Goal: Information Seeking & Learning: Learn about a topic

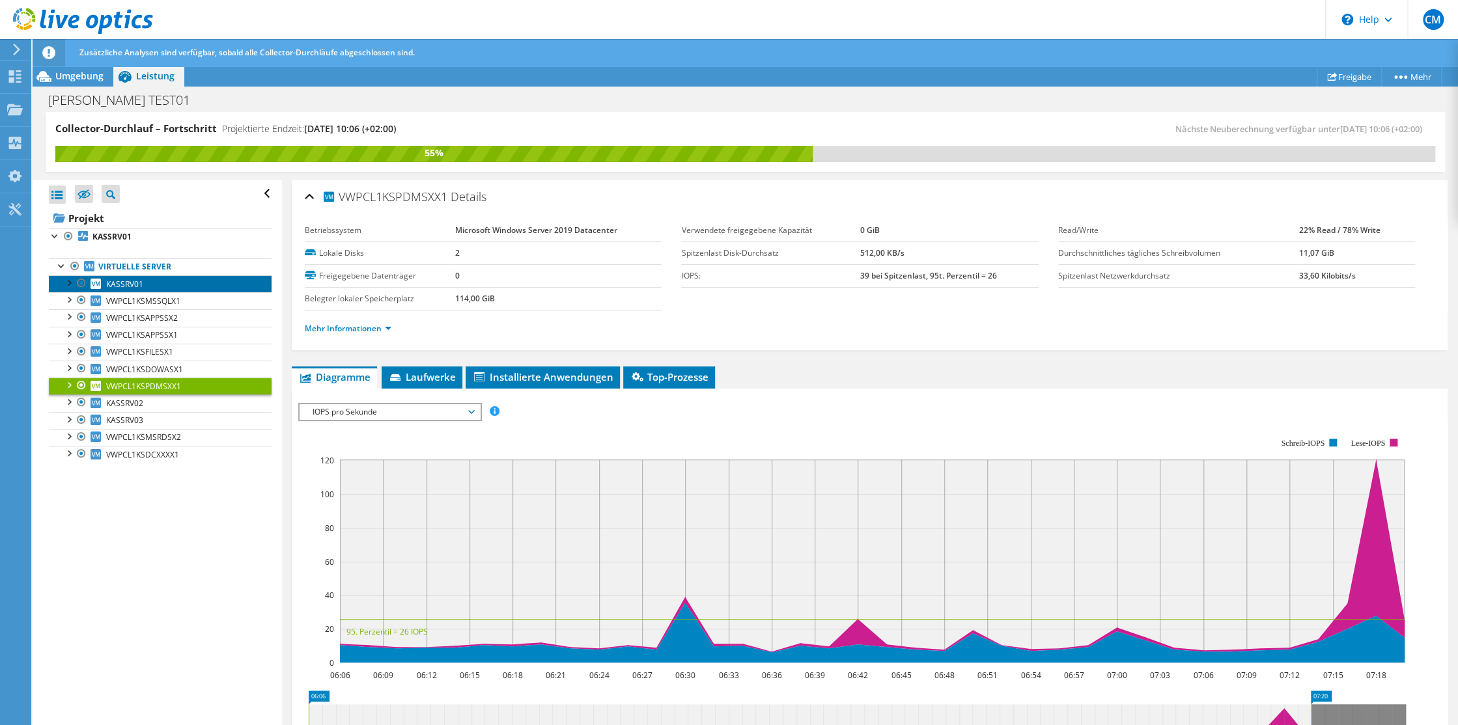
click at [115, 281] on span "KASSRV01" at bounding box center [124, 284] width 37 height 11
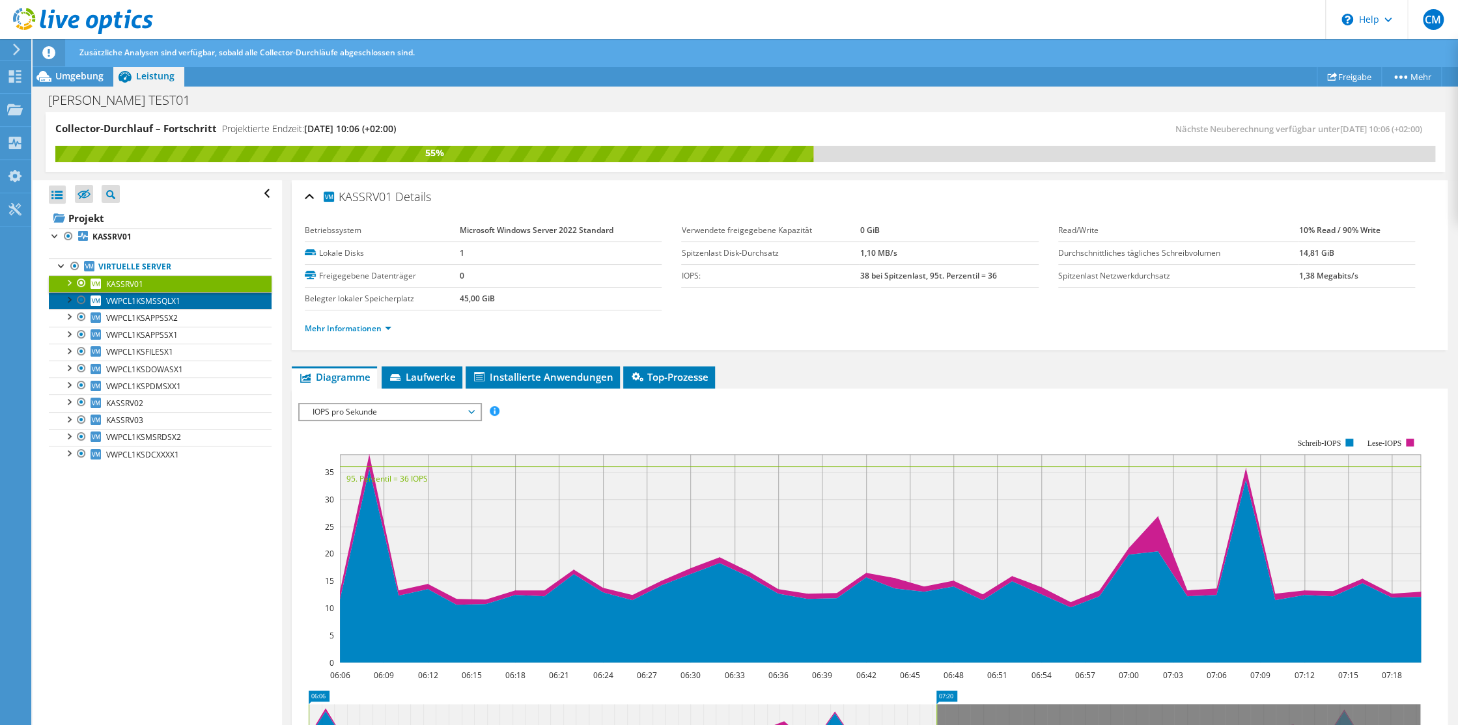
click at [120, 300] on span "VWPCL1KSMSSQLX1" at bounding box center [143, 301] width 74 height 11
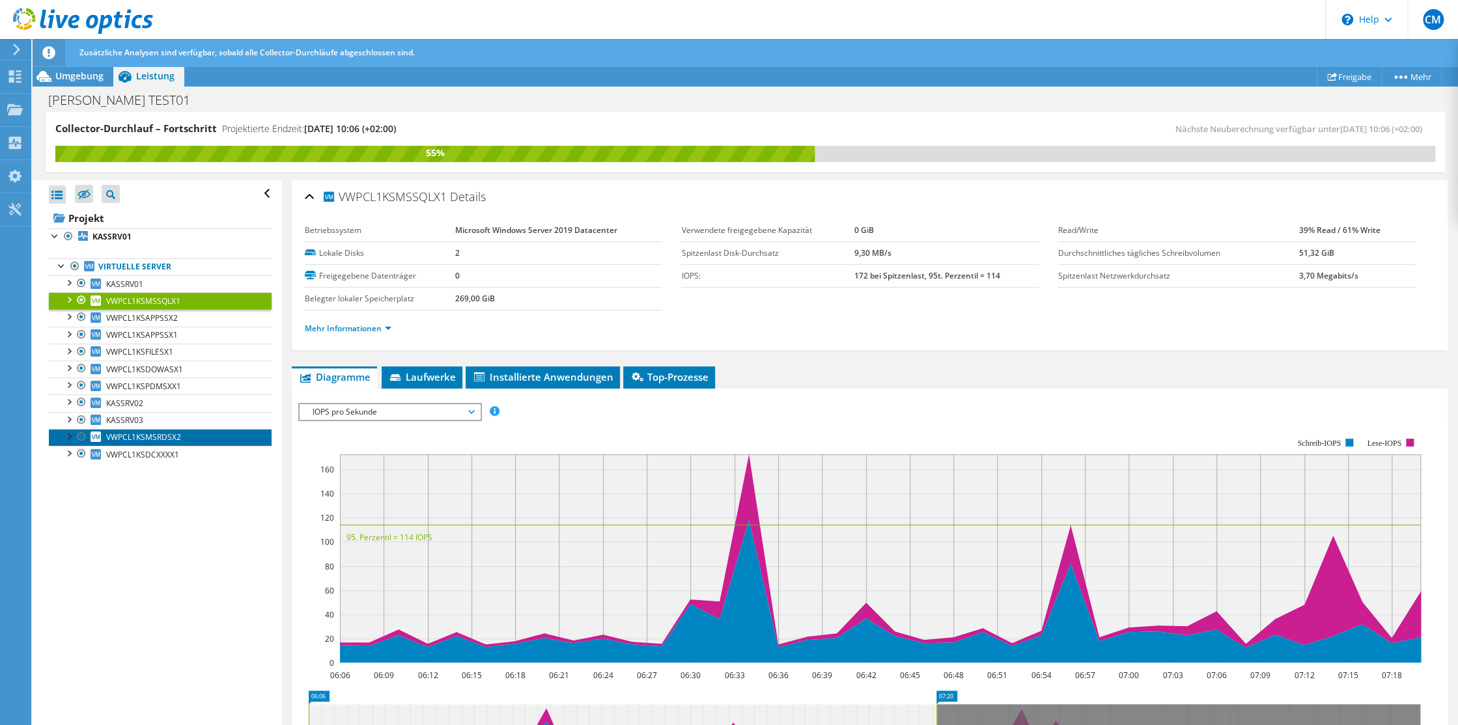
click at [156, 438] on span "VWPCL1KSMSRDSX2" at bounding box center [143, 437] width 75 height 11
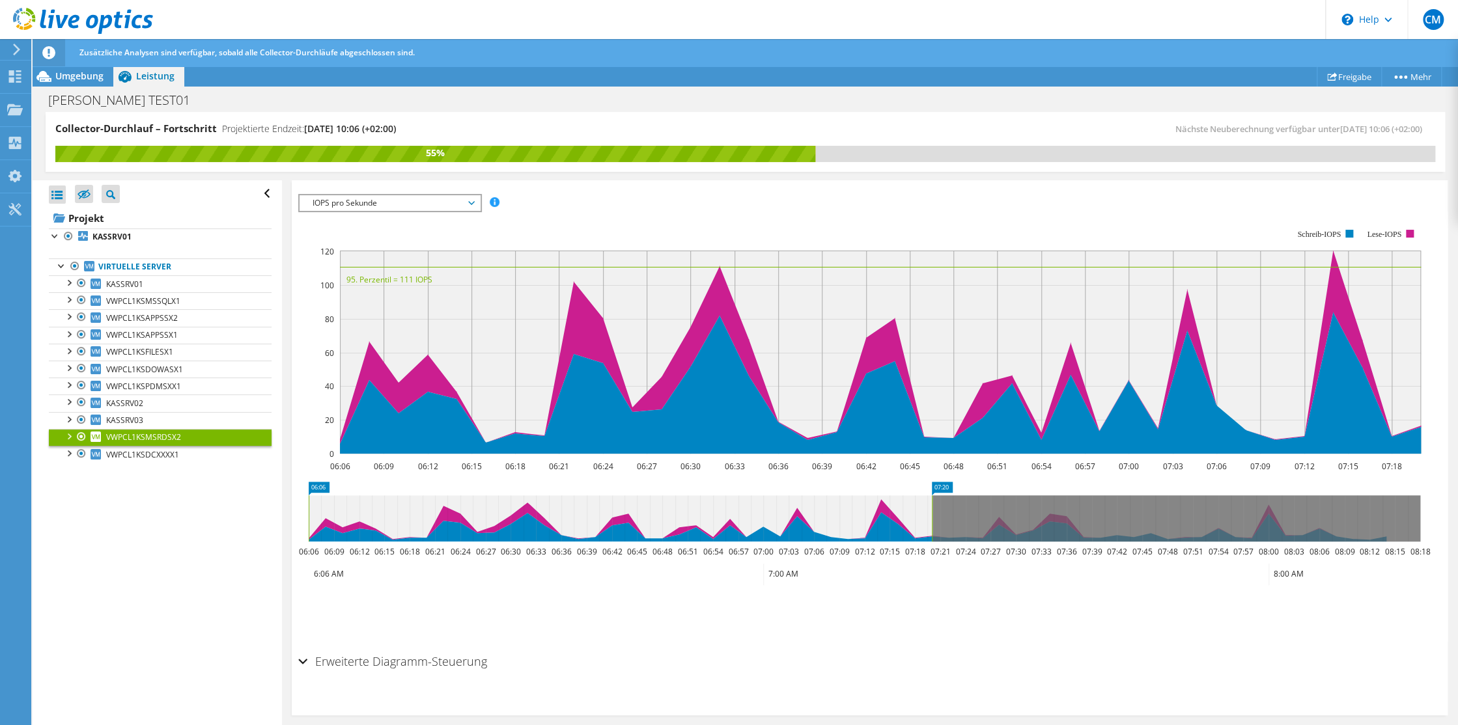
scroll to position [218, 0]
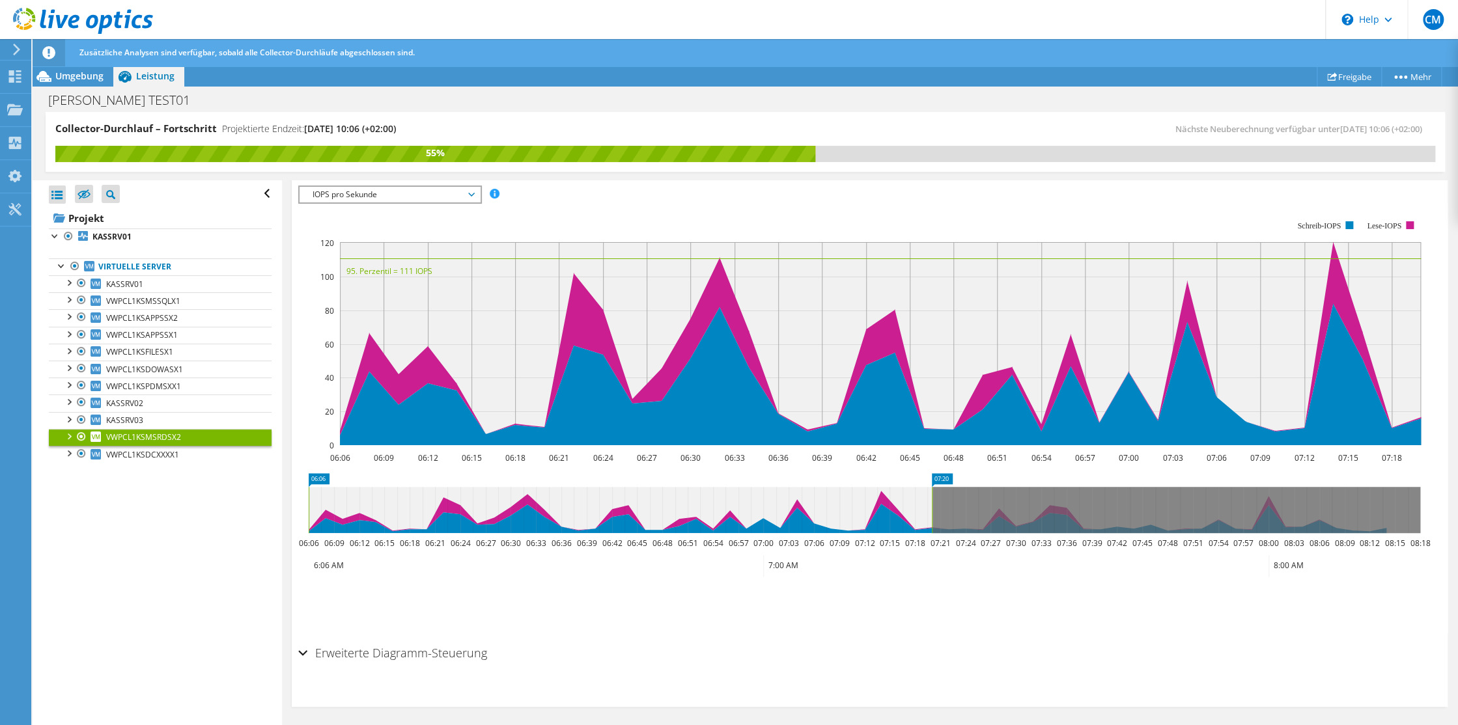
click at [303, 651] on div "Erweiterte Diagramm-Steuerung" at bounding box center [869, 654] width 1143 height 28
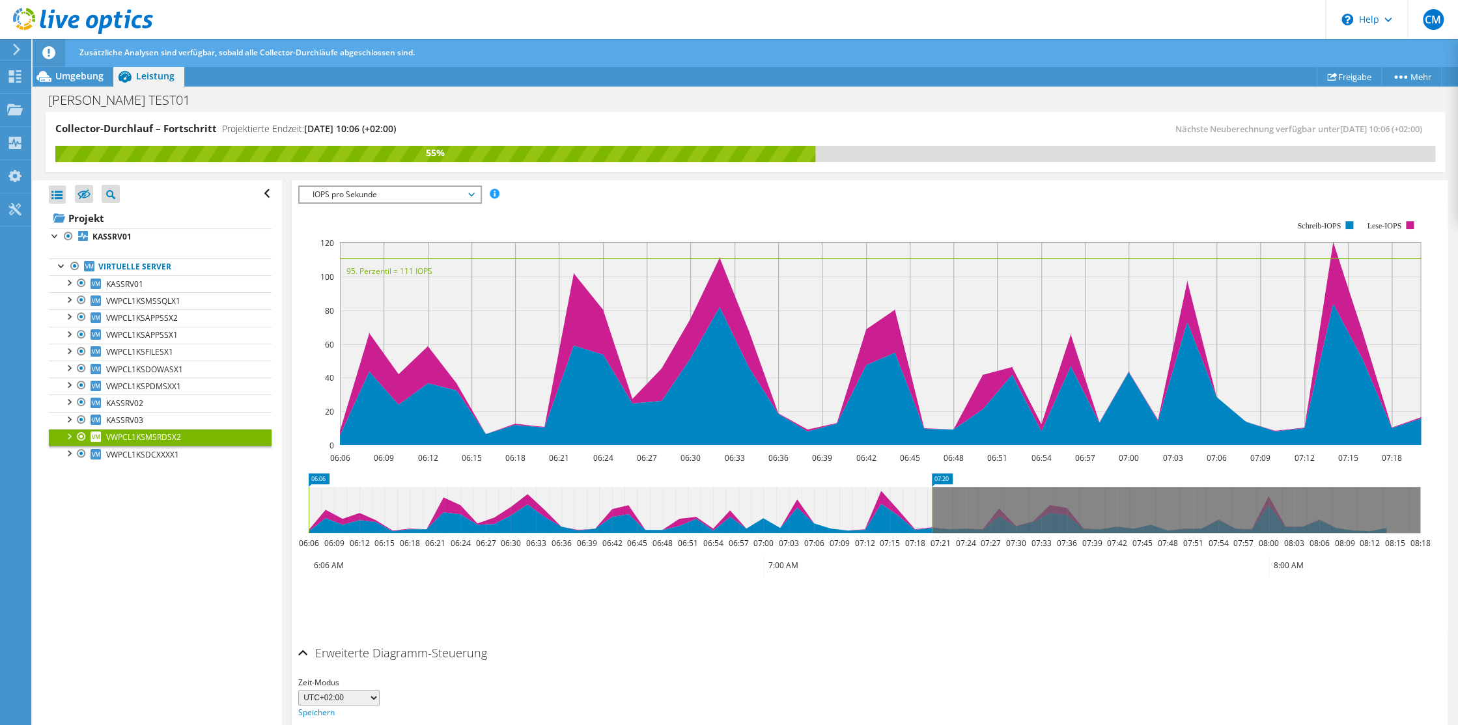
drag, startPoint x: 305, startPoint y: 651, endPoint x: 292, endPoint y: 641, distance: 15.8
click at [305, 651] on div "Erweiterte Diagramm-Steuerung" at bounding box center [869, 654] width 1143 height 28
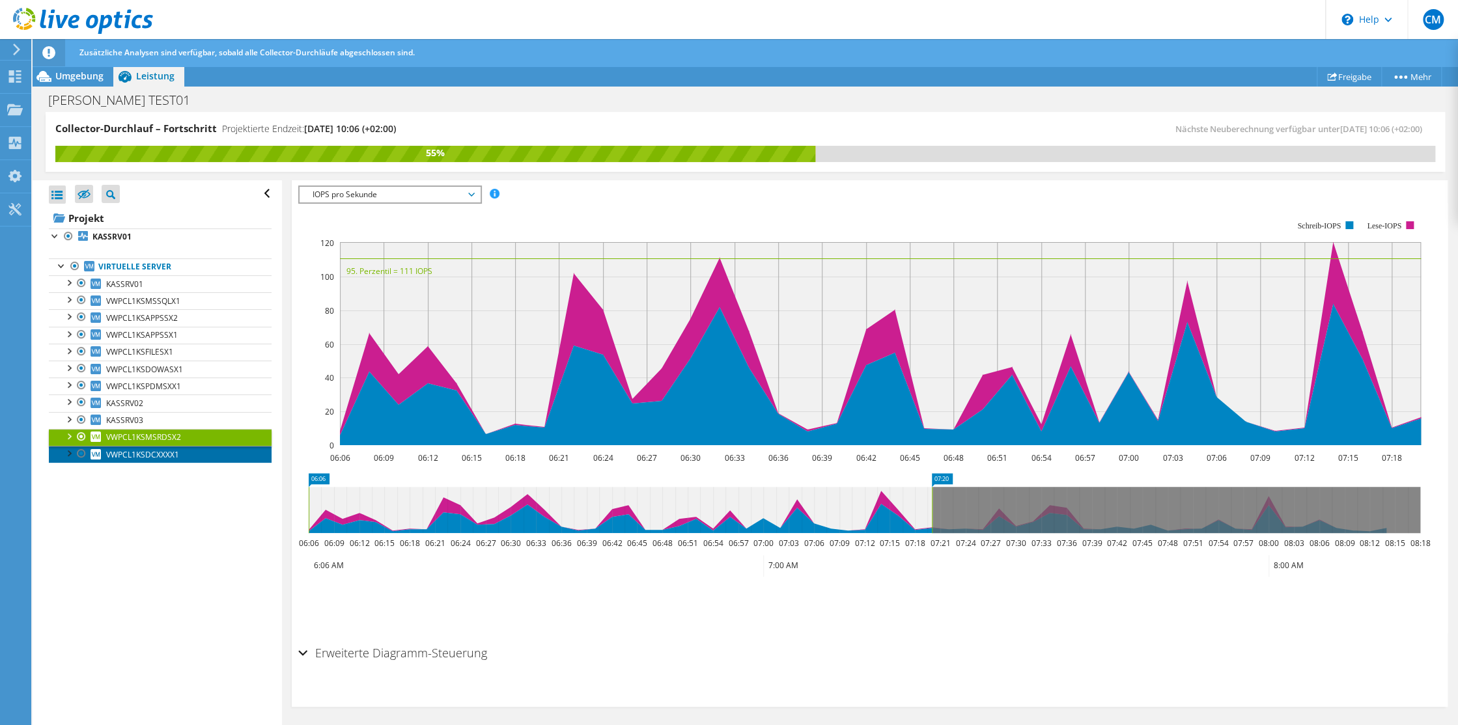
click at [142, 455] on span "VWPCL1KSDCXXXX1" at bounding box center [142, 454] width 73 height 11
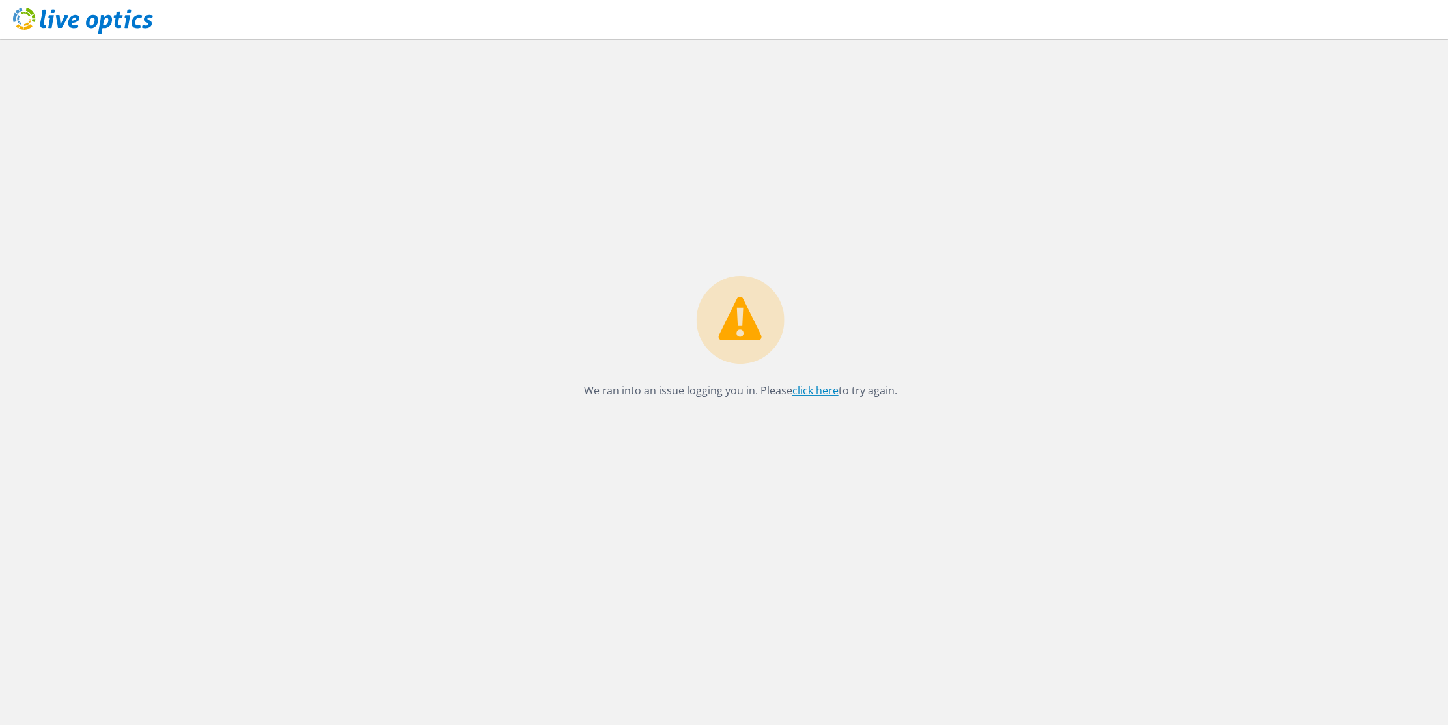
click at [809, 391] on link "click here" at bounding box center [816, 391] width 46 height 14
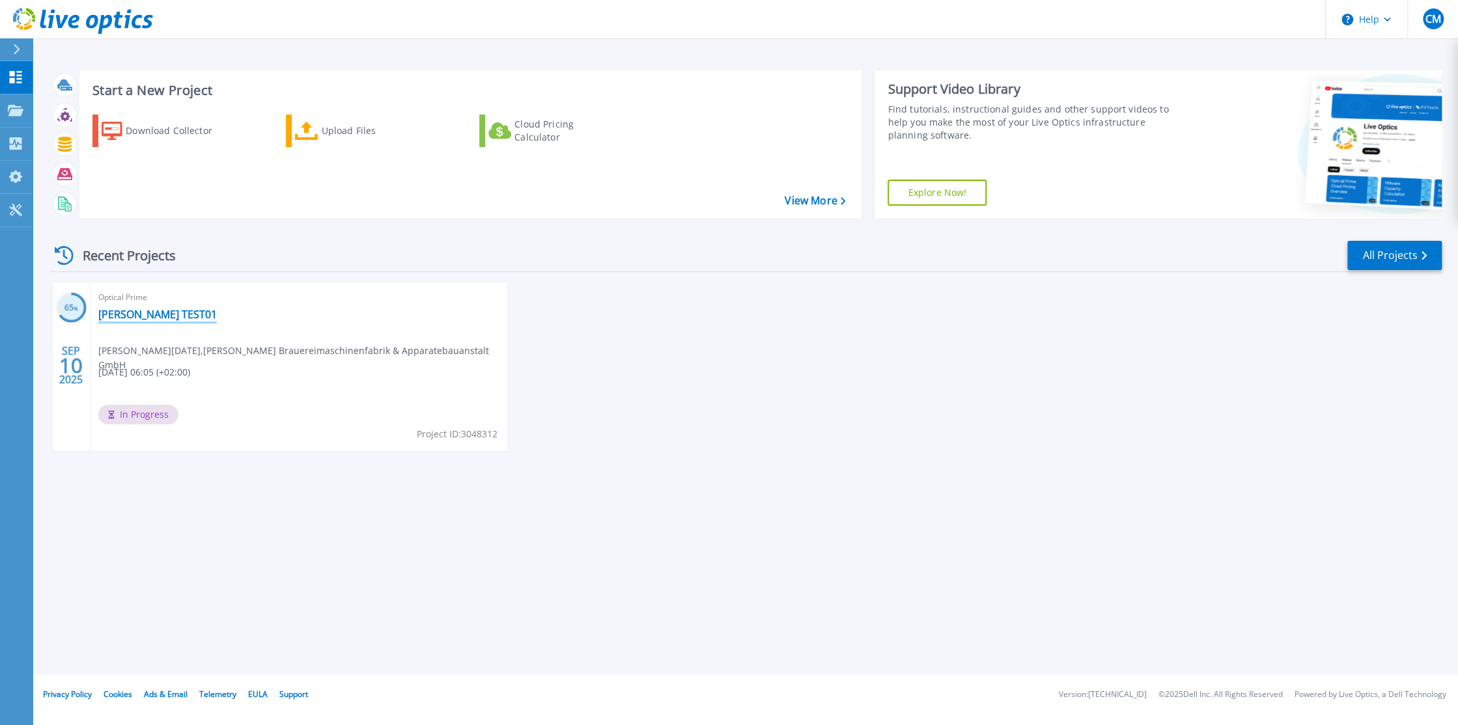
click at [148, 315] on link "[PERSON_NAME] TEST01" at bounding box center [157, 314] width 119 height 13
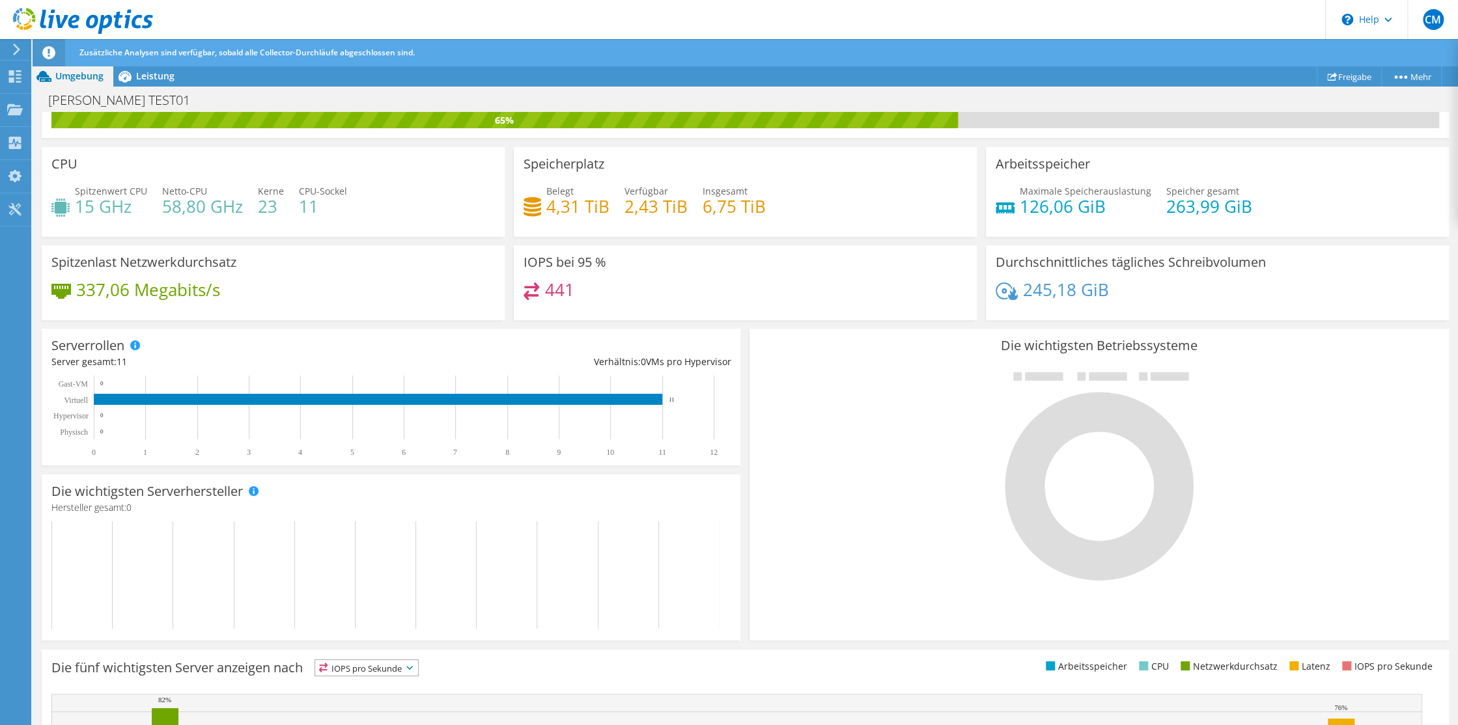
scroll to position [23, 0]
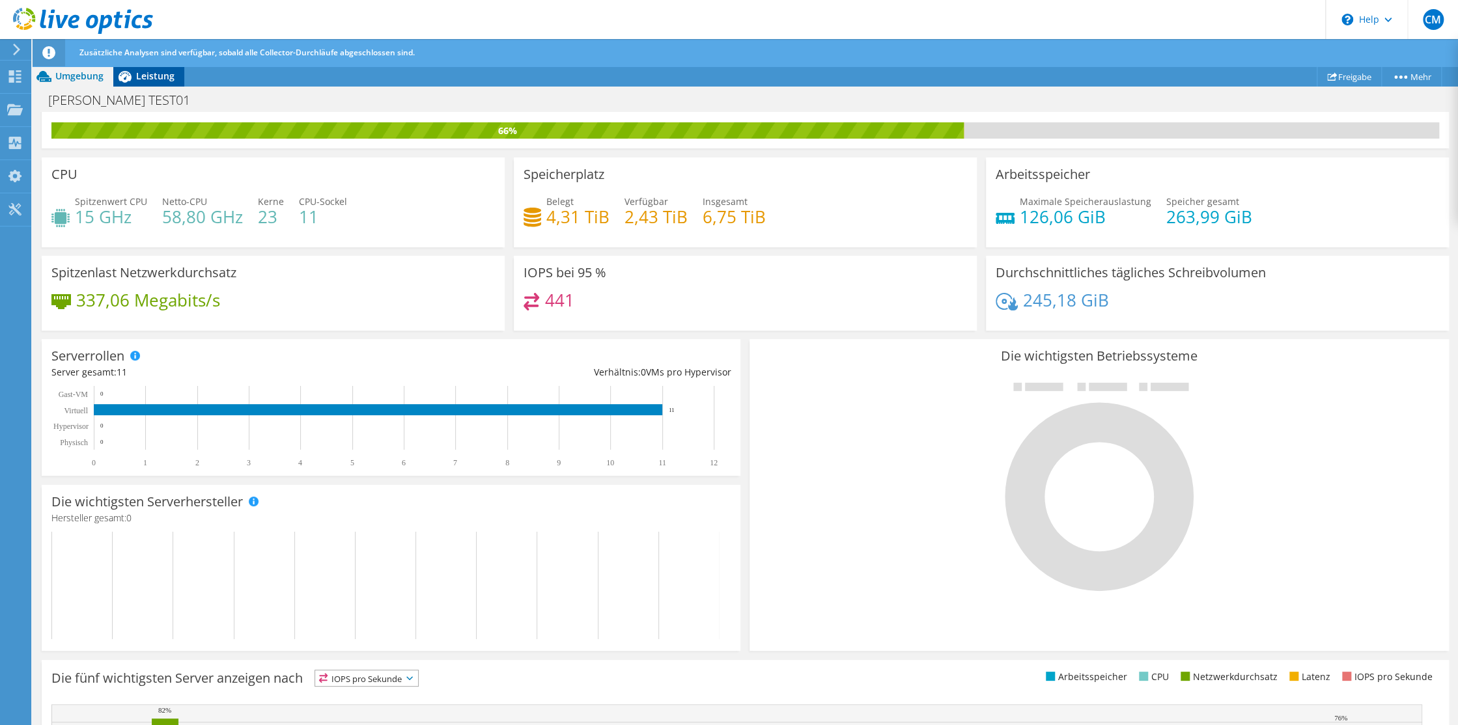
click at [155, 80] on span "Leistung" at bounding box center [155, 76] width 38 height 12
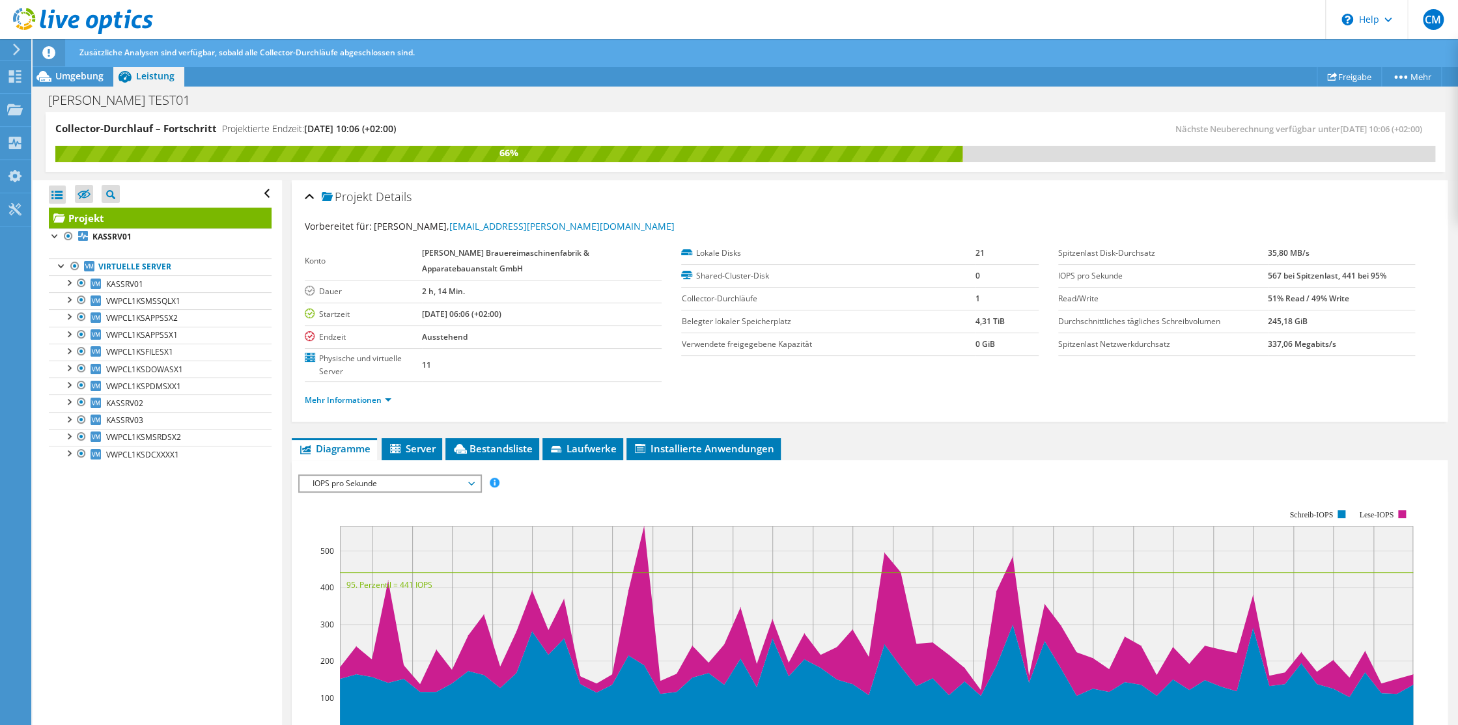
scroll to position [0, 0]
click at [143, 301] on span "VWPCL1KSMSSQLX1" at bounding box center [143, 301] width 74 height 11
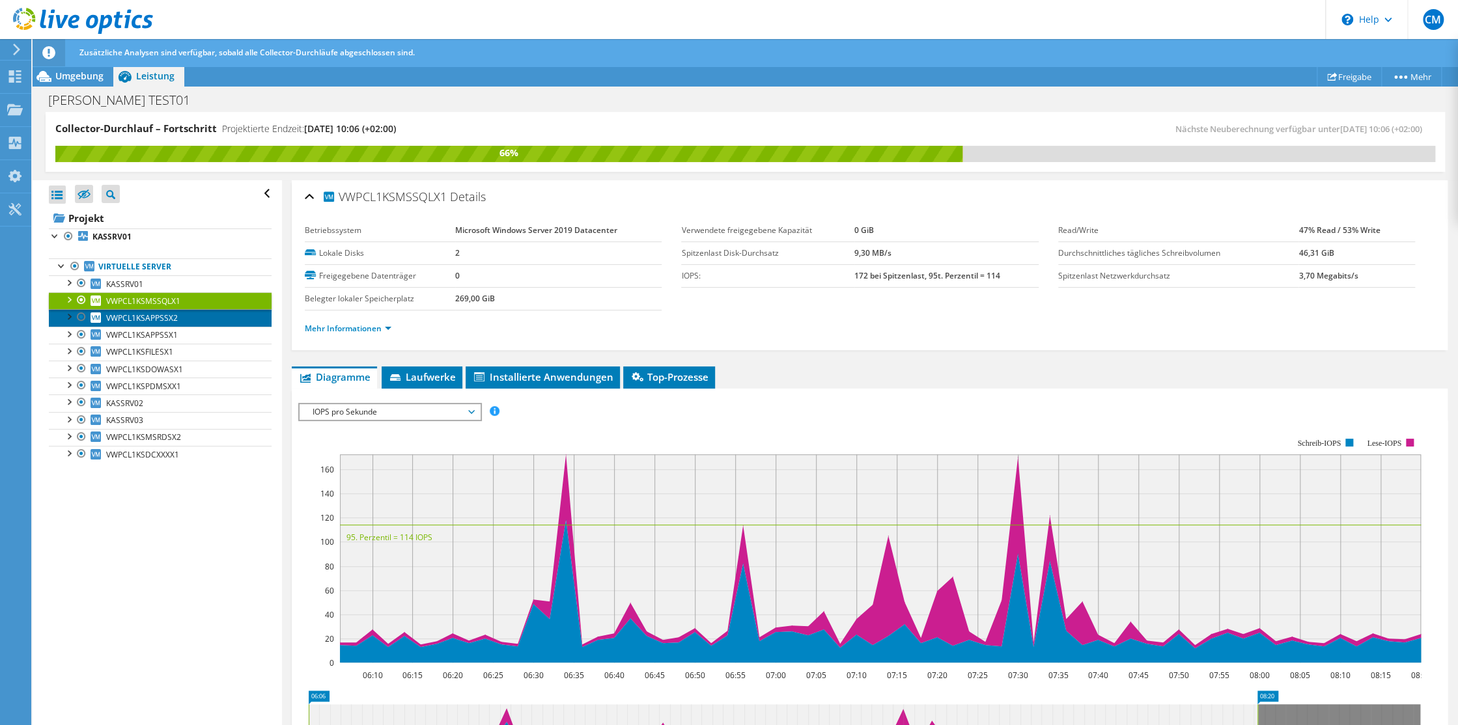
click at [169, 318] on span "VWPCL1KSAPPSSX2" at bounding box center [142, 318] width 72 height 11
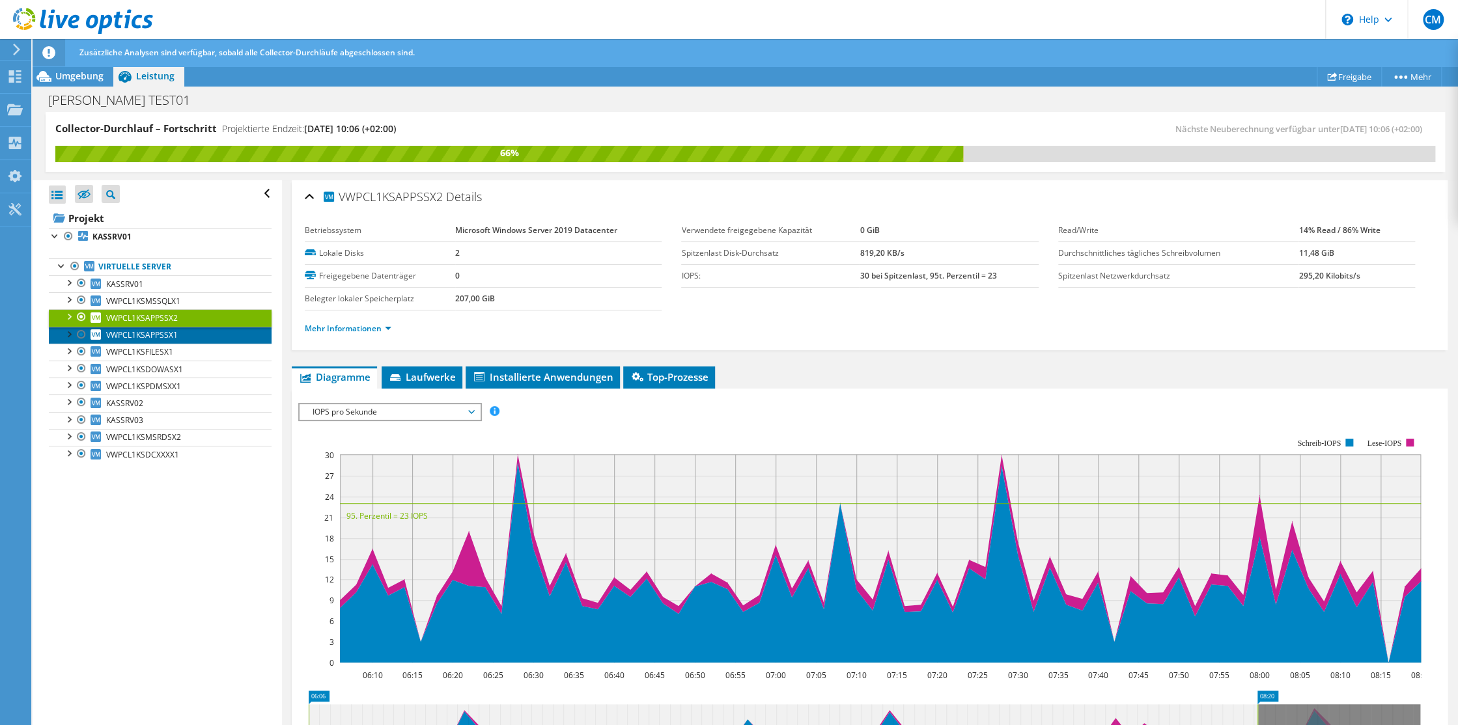
click at [127, 337] on span "VWPCL1KSAPPSSX1" at bounding box center [142, 335] width 72 height 11
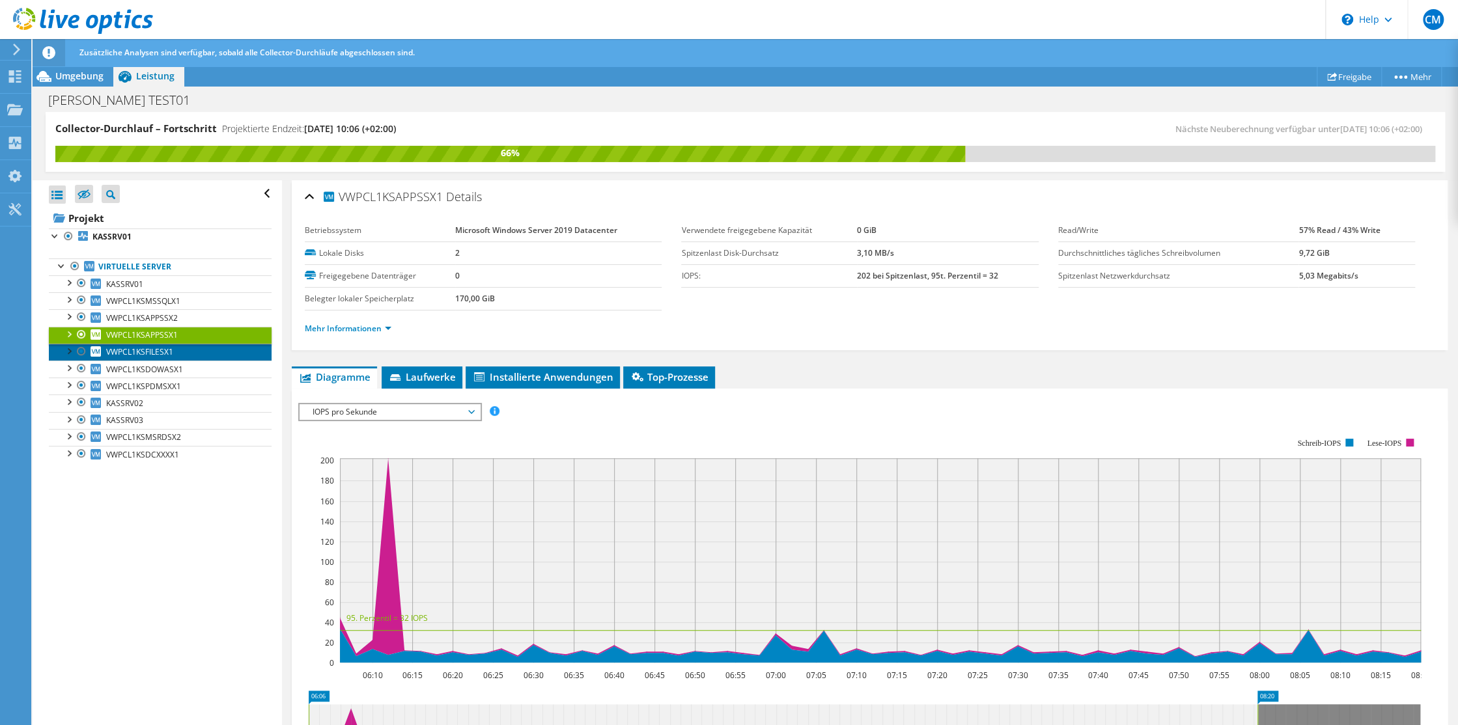
click at [124, 348] on span "VWPCL1KSFILESX1" at bounding box center [139, 351] width 67 height 11
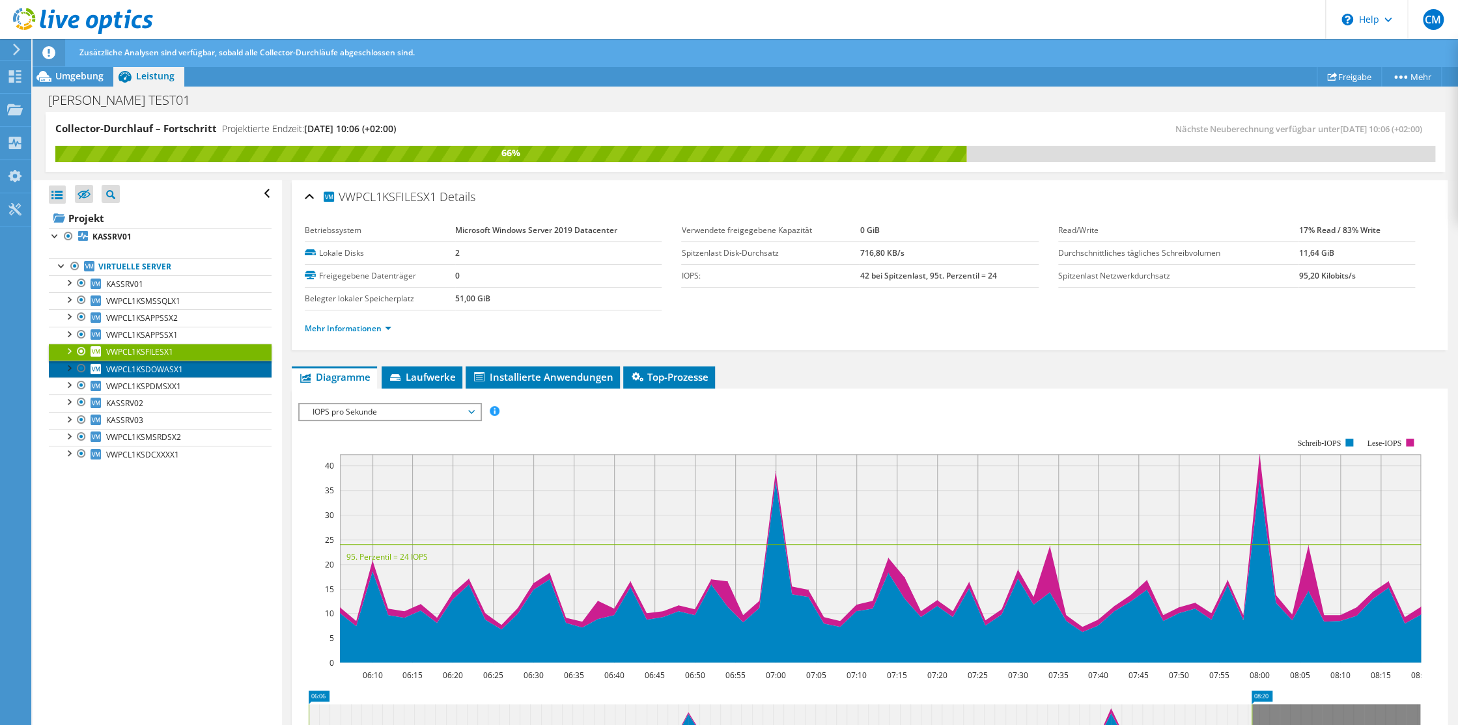
click at [133, 369] on span "VWPCL1KSDOWASX1" at bounding box center [144, 369] width 77 height 11
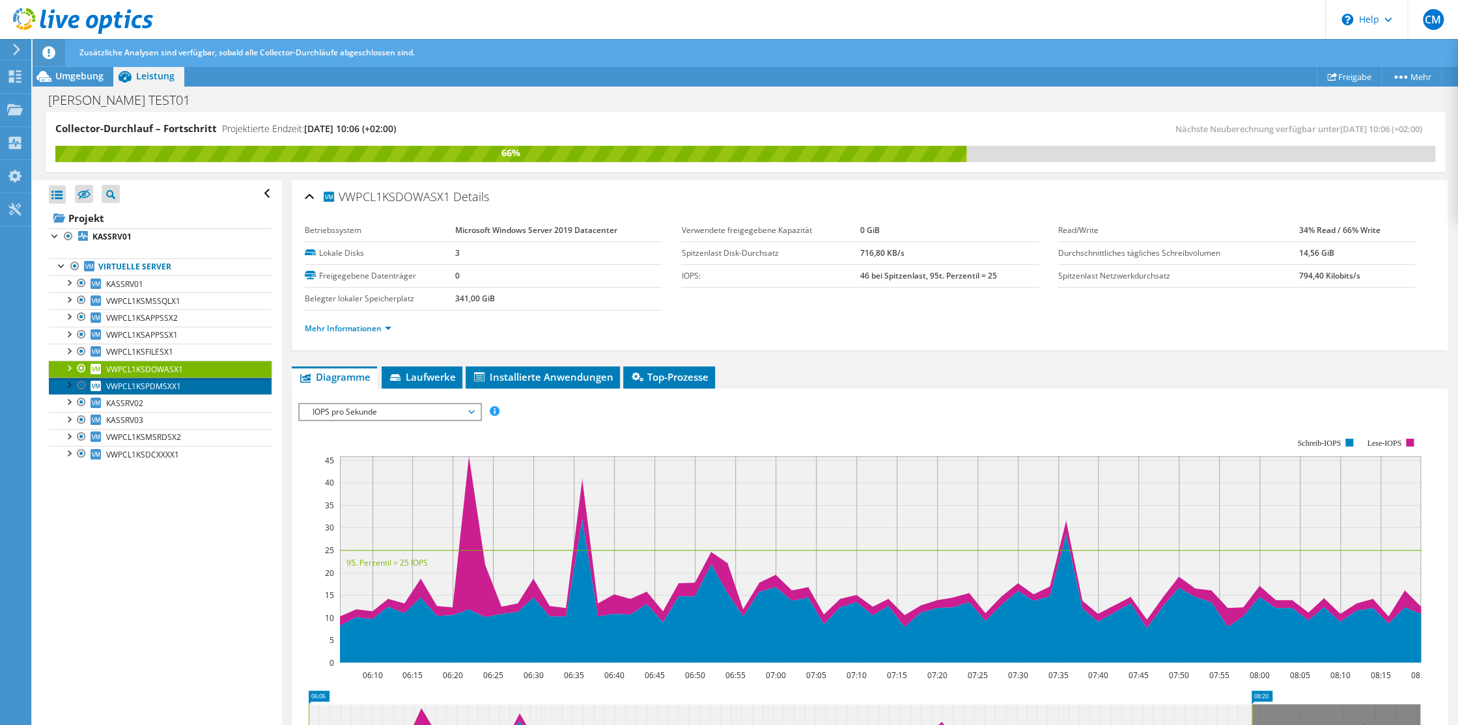
click at [137, 387] on span "VWPCL1KSPDMSXX1" at bounding box center [143, 386] width 75 height 11
